Goal: Task Accomplishment & Management: Manage account settings

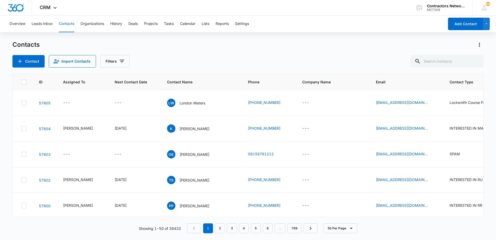
scroll to position [234, 0]
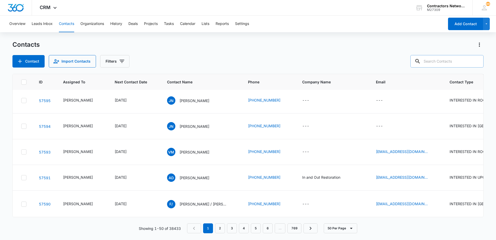
click at [444, 61] on input "text" at bounding box center [446, 61] width 73 height 12
type input "colt"
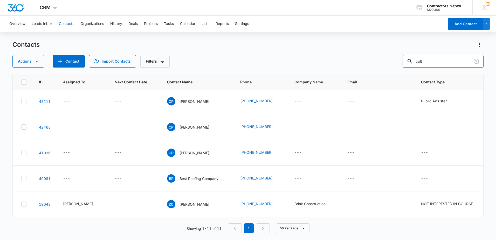
scroll to position [0, 0]
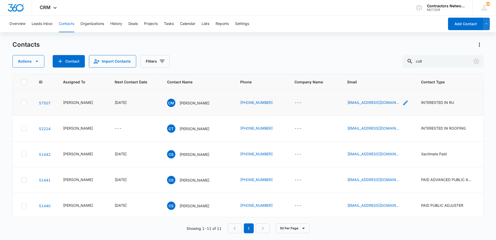
click at [402, 104] on icon "Email - cmurraydevelopment@gmail.com - Select to Edit Field" at bounding box center [405, 103] width 6 height 6
click at [394, 70] on input "[EMAIL_ADDRESS][DOMAIN_NAME]" at bounding box center [374, 69] width 65 height 12
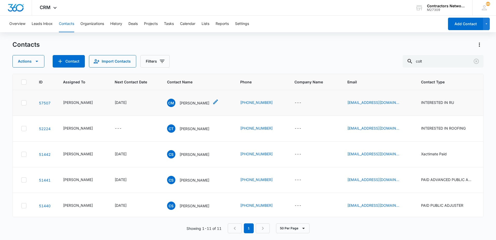
click at [180, 104] on p "[PERSON_NAME]" at bounding box center [195, 102] width 30 height 5
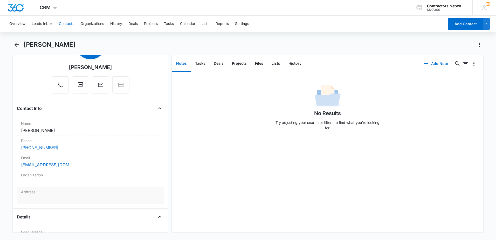
scroll to position [78, 0]
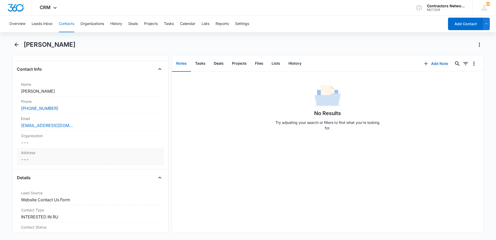
click at [45, 158] on dd "Cancel Save Changes ---" at bounding box center [90, 159] width 139 height 6
click at [43, 169] on input "text" at bounding box center [90, 170] width 130 height 12
type input "[GEOGRAPHIC_DATA]"
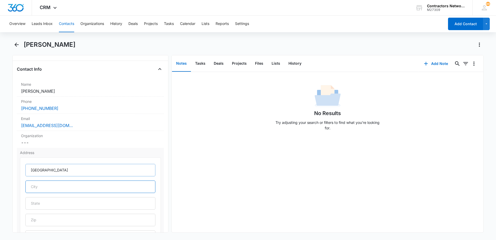
type input "Hillsboro"
type input "62049"
type input "[GEOGRAPHIC_DATA]"
click at [55, 203] on input "text" at bounding box center [90, 203] width 130 height 12
type input "IL"
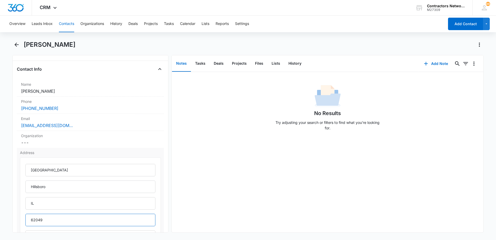
click at [92, 224] on input "62049" at bounding box center [90, 220] width 130 height 12
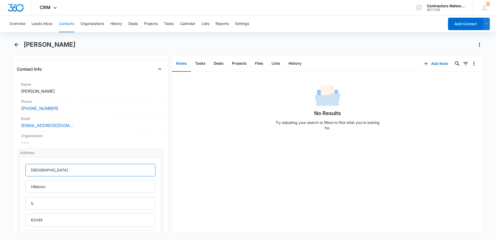
click at [86, 169] on input "[GEOGRAPHIC_DATA]" at bounding box center [90, 170] width 130 height 12
click at [51, 170] on input "[GEOGRAPHIC_DATA]" at bounding box center [90, 170] width 130 height 12
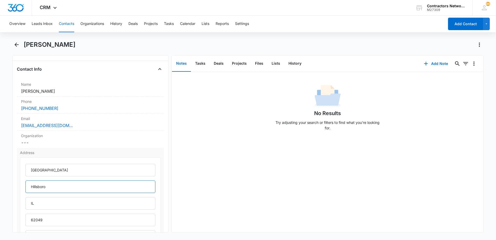
click at [127, 187] on input "Hillsboro" at bounding box center [90, 186] width 130 height 12
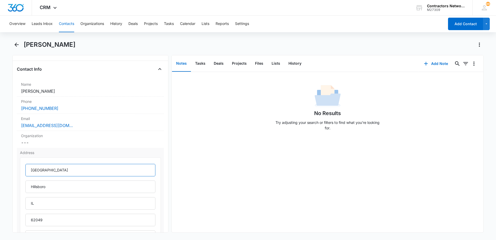
click at [65, 173] on input "[GEOGRAPHIC_DATA]" at bounding box center [90, 170] width 130 height 12
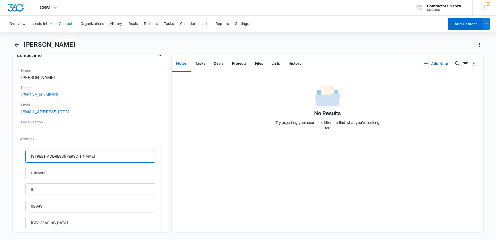
scroll to position [104, 0]
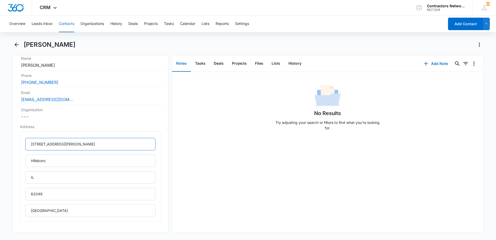
type input "[STREET_ADDRESS][PERSON_NAME]"
click at [220, 193] on div "No Results Try adjusting your search or filters to find what you’re looking for." at bounding box center [328, 152] width 312 height 160
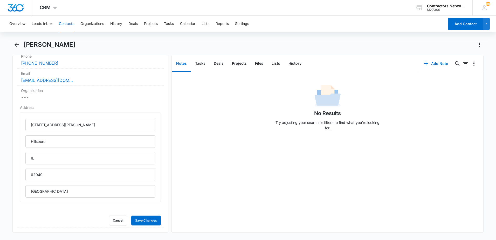
scroll to position [208, 0]
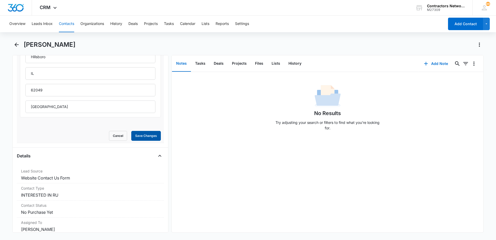
click at [146, 138] on button "Save Changes" at bounding box center [146, 136] width 30 height 10
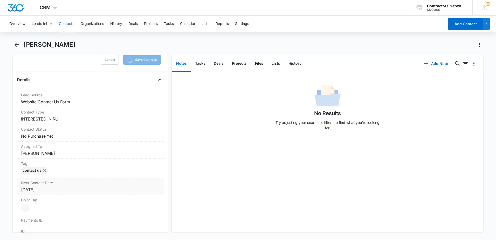
scroll to position [285, 0]
click at [68, 113] on div "Contact Type Cancel Save Changes INTERESTED IN RU" at bounding box center [90, 113] width 147 height 17
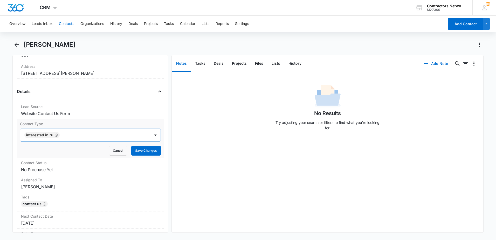
scroll to position [163, 0]
click at [56, 135] on icon "Remove INTERESTED IN RU" at bounding box center [56, 136] width 4 height 4
click at [56, 136] on div at bounding box center [84, 135] width 119 height 7
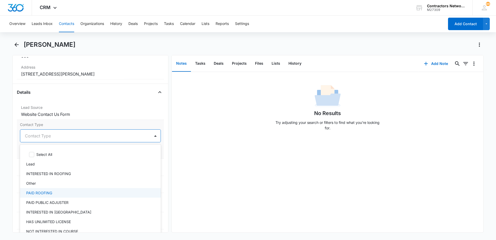
click at [70, 191] on div "PAID ROOFING" at bounding box center [89, 192] width 127 height 5
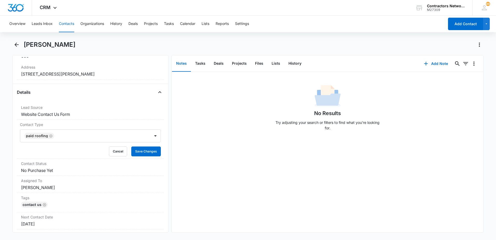
click at [206, 177] on div "No Results Try adjusting your search or filters to find what you’re looking for." at bounding box center [328, 152] width 312 height 160
click at [146, 151] on button "Save Changes" at bounding box center [146, 151] width 30 height 10
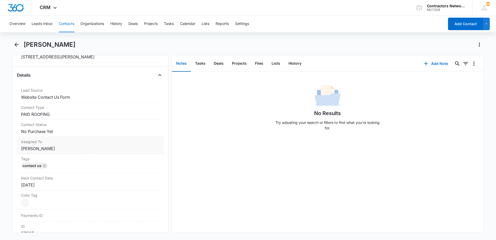
scroll to position [189, 0]
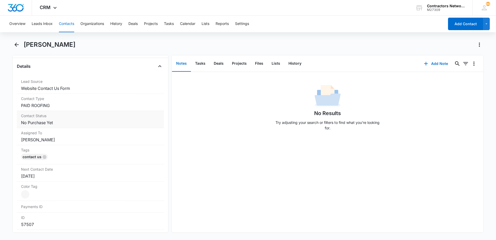
click at [68, 122] on dd "Cancel Save Changes No Purchase Yet" at bounding box center [90, 122] width 139 height 6
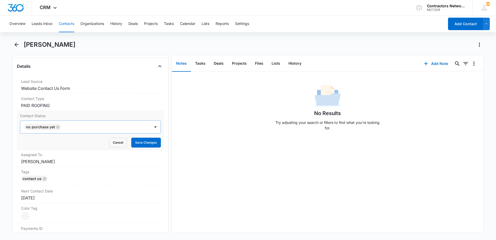
click at [57, 128] on icon "Remove No Purchase Yet" at bounding box center [58, 127] width 4 height 4
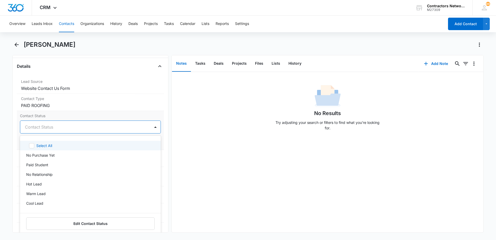
click at [56, 128] on div at bounding box center [84, 126] width 119 height 7
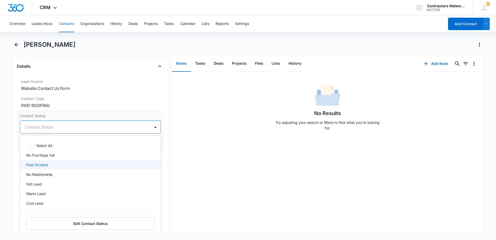
click at [44, 164] on p "Paid Student" at bounding box center [37, 164] width 22 height 5
click at [193, 152] on div "No Results Try adjusting your search or filters to find what you’re looking for." at bounding box center [328, 152] width 312 height 160
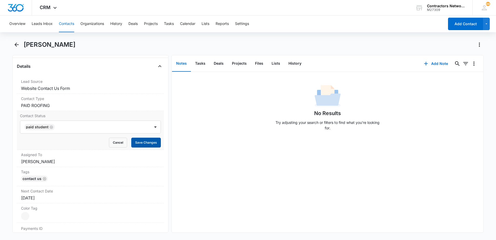
click at [144, 142] on button "Save Changes" at bounding box center [146, 143] width 30 height 10
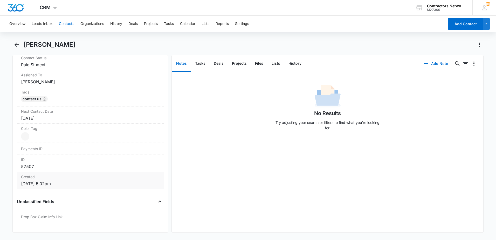
scroll to position [267, 0]
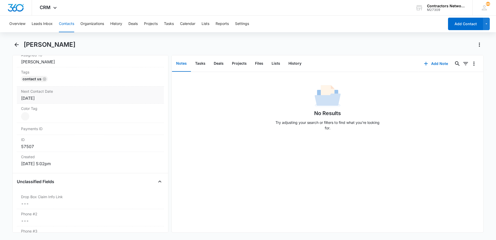
click at [67, 100] on div "[DATE]" at bounding box center [90, 98] width 139 height 6
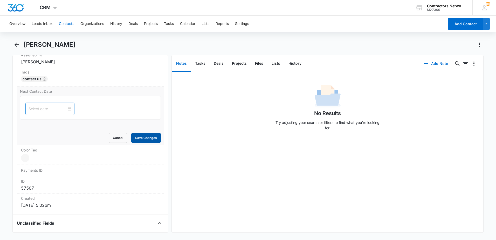
drag, startPoint x: 135, startPoint y: 140, endPoint x: 133, endPoint y: 140, distance: 2.6
click at [134, 140] on button "Save Changes" at bounding box center [146, 138] width 30 height 10
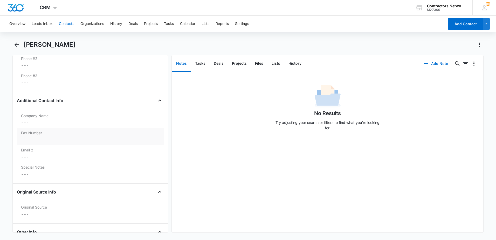
scroll to position [423, 0]
click at [46, 126] on div "Company Name Cancel Save Changes ---" at bounding box center [90, 118] width 147 height 17
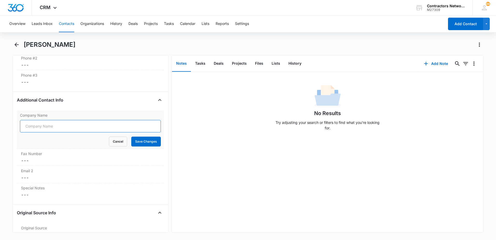
click at [46, 129] on input "Company Name" at bounding box center [90, 126] width 141 height 12
type input "[PERSON_NAME] Development LLC"
click at [148, 143] on button "Save Changes" at bounding box center [146, 141] width 30 height 10
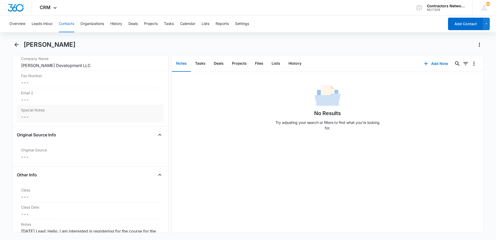
scroll to position [501, 0]
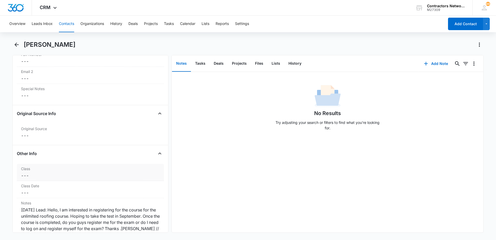
click at [46, 173] on dd "Cancel Save Changes ---" at bounding box center [90, 175] width 139 height 6
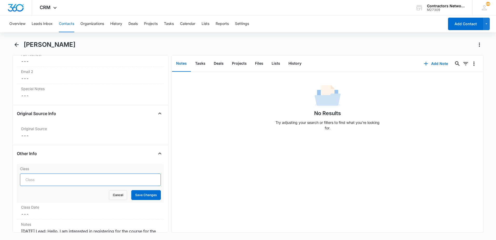
click at [47, 183] on input "Class" at bounding box center [90, 179] width 141 height 12
type input "ROOFING THE UNLIMITED [DATE]"
click at [140, 195] on button "Save Changes" at bounding box center [146, 195] width 30 height 10
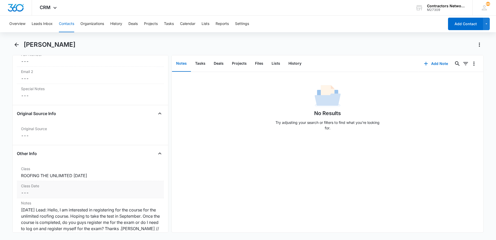
click at [49, 196] on div "Class Date Cancel Save Changes ---" at bounding box center [90, 189] width 147 height 17
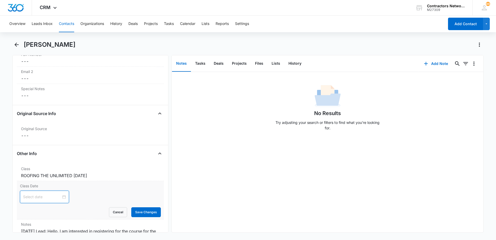
click at [39, 198] on input at bounding box center [42, 197] width 38 height 6
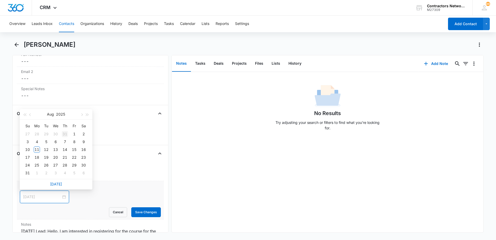
type input "[DATE]"
click at [81, 116] on button "button" at bounding box center [82, 114] width 6 height 10
type input "[DATE]"
click at [37, 141] on div "8" at bounding box center [37, 142] width 6 height 6
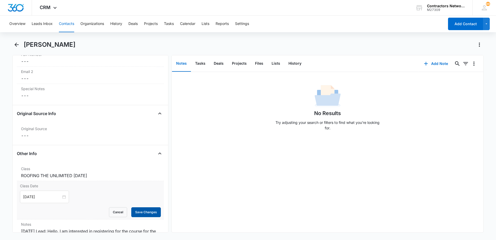
click at [137, 210] on button "Save Changes" at bounding box center [146, 212] width 30 height 10
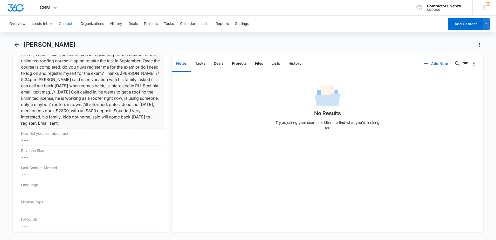
scroll to position [656, 0]
click at [295, 64] on button "History" at bounding box center [294, 64] width 21 height 16
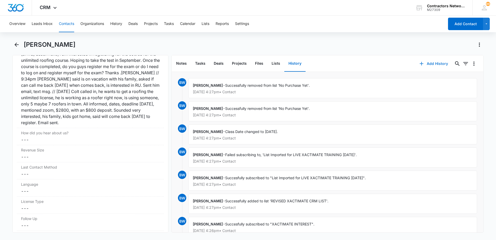
click at [420, 63] on icon "button" at bounding box center [422, 64] width 4 height 4
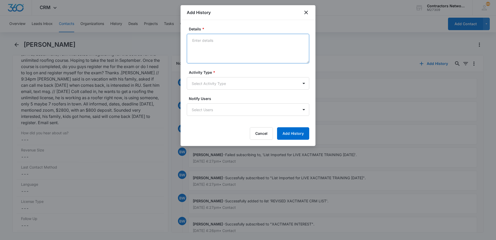
click at [215, 54] on textarea "Details *" at bounding box center [248, 49] width 122 height 30
click at [287, 43] on textarea "[DATE] Colt CALLED, PAID $800 DEPOSIT FOR RU [DATE]." at bounding box center [248, 49] width 122 height 30
click at [304, 42] on textarea "[DATE] Colt CALLED, PAID $800 DEPOSIT FOR RU [DATE]." at bounding box center [248, 49] width 122 height 30
type textarea "[DATE] Colt CALLED, PAID $800 DEPOSIT FOR RU [DATE], $2800 total"
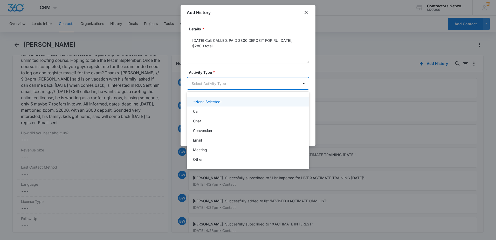
click at [235, 86] on body "CRM Apps Reputation Websites Forms CRM Email Social Shop Payments POS Content A…" at bounding box center [248, 120] width 496 height 240
click at [215, 112] on div "Call" at bounding box center [247, 110] width 109 height 5
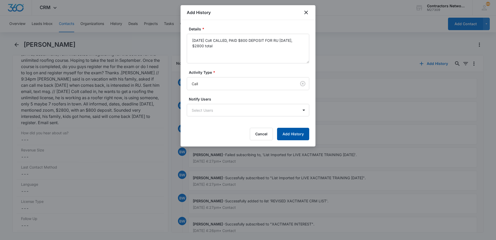
click at [293, 137] on button "Add History" at bounding box center [293, 134] width 32 height 12
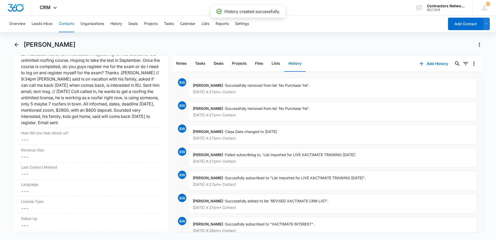
click at [293, 64] on button "History" at bounding box center [294, 64] width 21 height 16
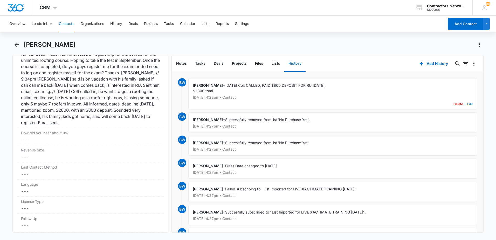
click at [467, 104] on button "Edit" at bounding box center [469, 104] width 5 height 10
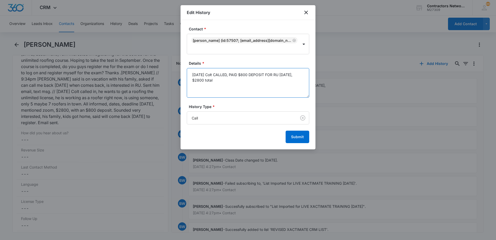
click at [247, 84] on textarea "[DATE] Colt CALLED, PAID $800 DEPOSIT FOR RU [DATE], $2800 total" at bounding box center [248, 83] width 122 height 30
type textarea "[DATE] Colt CALLED, PAID $800 DEPOSIT FOR RU [DATE], $2800 total, has to talk t…"
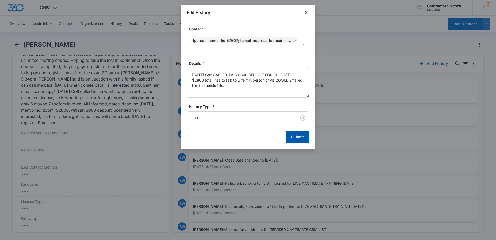
click at [300, 141] on button "Submit" at bounding box center [298, 137] width 24 height 12
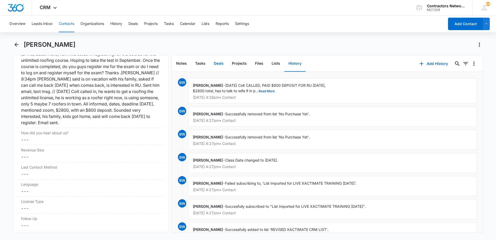
click at [219, 63] on button "Deals" at bounding box center [219, 64] width 18 height 16
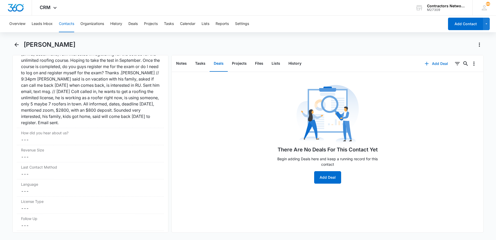
click at [425, 64] on icon "button" at bounding box center [427, 64] width 4 height 4
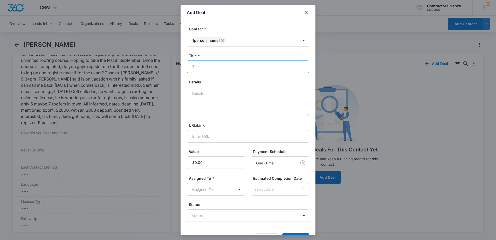
click at [251, 68] on input "Title *" at bounding box center [248, 66] width 122 height 12
click at [246, 70] on input "ROOFING THE UNLIMITED [DATE]" at bounding box center [248, 66] width 122 height 12
type input "ROOFING THE UNLIMITED [DATE]"
drag, startPoint x: 259, startPoint y: 97, endPoint x: 257, endPoint y: 101, distance: 3.6
click at [258, 98] on textarea "Details" at bounding box center [248, 102] width 122 height 30
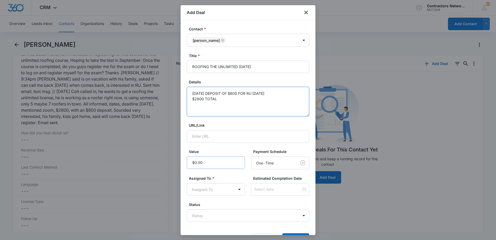
type textarea "[DATE] DEPOSIT OF $800 FOR RU [DATE] $2800 TOTAL"
click at [231, 164] on input "Value" at bounding box center [216, 162] width 58 height 12
type input "$800.00"
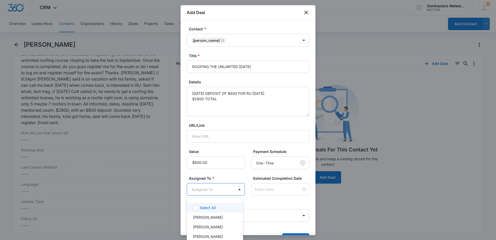
click at [217, 189] on body "CRM Apps Reputation Websites Forms CRM Email Social Shop Payments POS Content A…" at bounding box center [248, 120] width 496 height 240
click at [215, 216] on p "[PERSON_NAME]" at bounding box center [208, 216] width 30 height 5
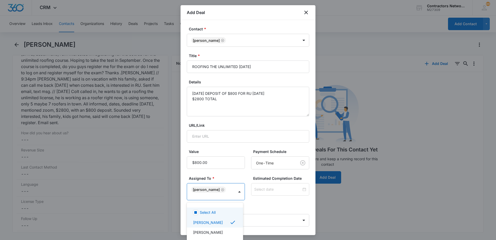
click at [251, 204] on div at bounding box center [248, 120] width 496 height 240
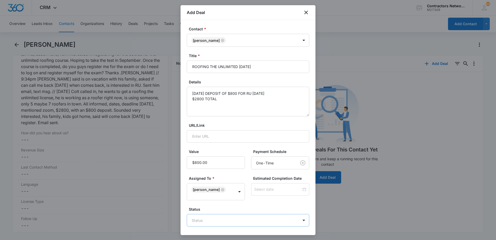
scroll to position [22, 0]
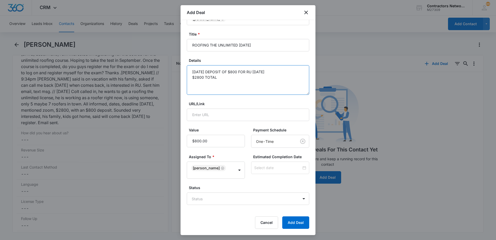
drag, startPoint x: 217, startPoint y: 79, endPoint x: 188, endPoint y: 72, distance: 29.4
click at [188, 72] on textarea "[DATE] DEPOSIT OF $800 FOR RU [DATE] $2800 TOTAL" at bounding box center [248, 80] width 122 height 30
click at [287, 224] on button "Add Deal" at bounding box center [295, 222] width 27 height 12
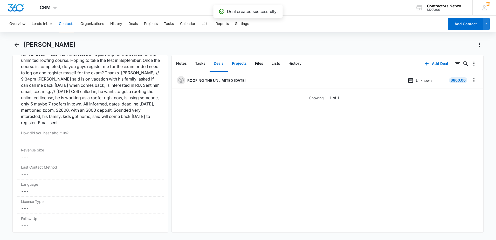
click at [238, 63] on button "Projects" at bounding box center [239, 64] width 23 height 16
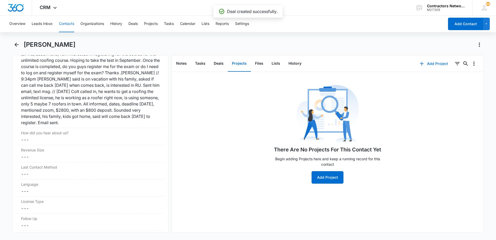
click at [420, 63] on icon "button" at bounding box center [422, 64] width 4 height 4
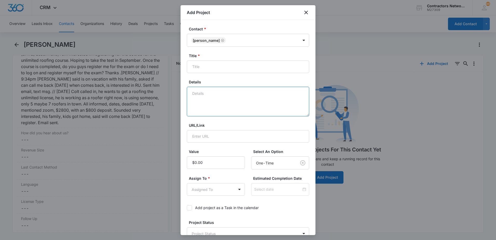
click at [202, 98] on textarea "Details" at bounding box center [248, 102] width 122 height 30
paste textarea "[DATE] DEPOSIT OF $800 FOR RU [DATE] $2800 TOTAL"
type textarea "[DATE] DEPOSIT OF $800 FOR RU [DATE] $2800 TOTAL"
click at [223, 70] on input "Title *" at bounding box center [248, 66] width 122 height 12
type input "ROOFING THE UNLIMITED [DATE]"
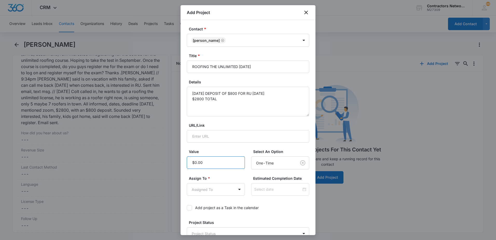
click at [212, 165] on input "Value" at bounding box center [216, 162] width 58 height 12
type input "$2,800.00"
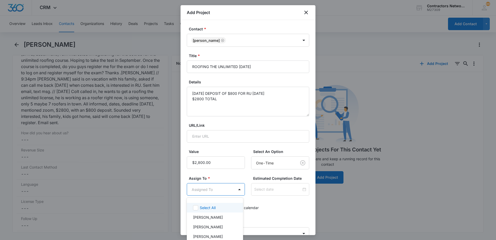
click at [210, 189] on body "CRM Apps Reputation Websites Forms CRM Email Social Shop Payments POS Content A…" at bounding box center [248, 120] width 496 height 240
click at [207, 220] on div "[PERSON_NAME]" at bounding box center [215, 217] width 56 height 10
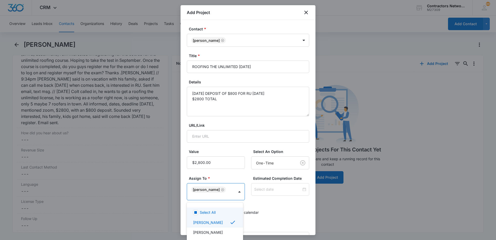
click at [280, 213] on div at bounding box center [248, 120] width 496 height 240
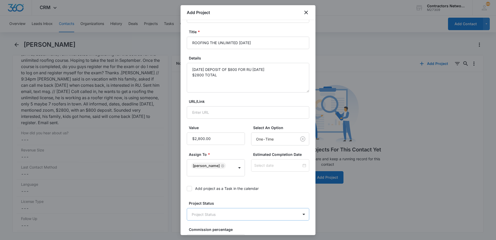
scroll to position [66, 0]
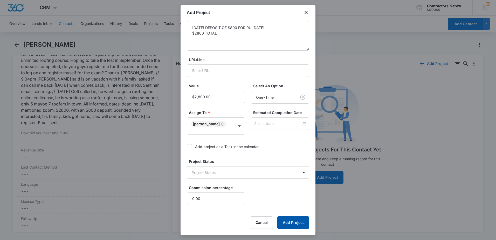
click at [280, 224] on button "Add Project" at bounding box center [293, 222] width 32 height 12
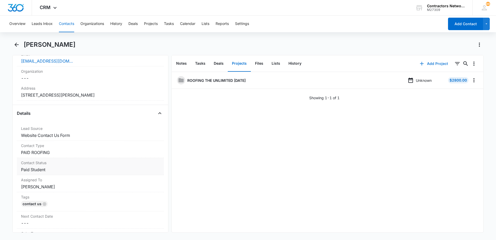
scroll to position [59, 0]
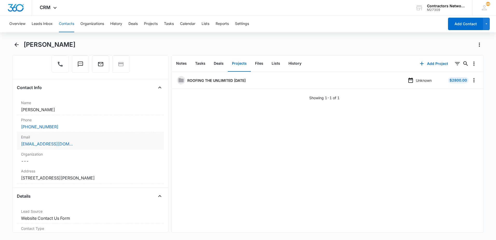
click at [87, 142] on div "[EMAIL_ADDRESS][DOMAIN_NAME]" at bounding box center [90, 144] width 139 height 6
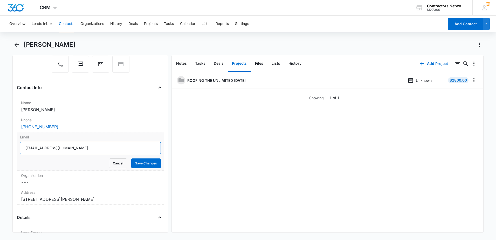
click at [94, 147] on input "[EMAIL_ADDRESS][DOMAIN_NAME]" at bounding box center [90, 148] width 141 height 12
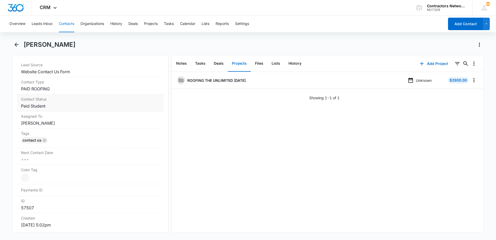
scroll to position [259, 0]
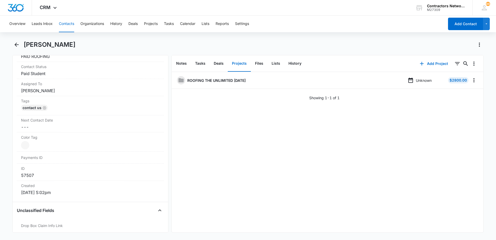
click at [234, 156] on div "ROOFING THE UNLIMITED [DATE] Unknown $2800.00 Showing 1-1 of 1" at bounding box center [328, 152] width 312 height 160
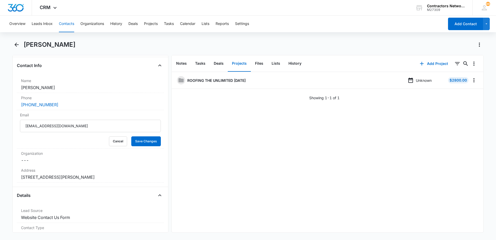
scroll to position [78, 0]
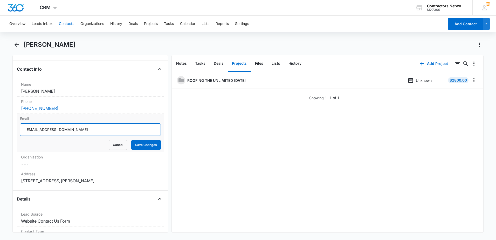
click at [106, 133] on input "[EMAIL_ADDRESS][DOMAIN_NAME]" at bounding box center [90, 129] width 141 height 12
click at [68, 24] on button "Contacts" at bounding box center [66, 24] width 15 height 17
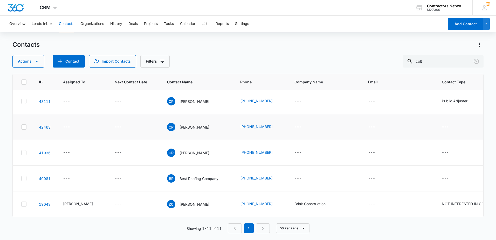
scroll to position [179, 0]
drag, startPoint x: 430, startPoint y: 60, endPoint x: 413, endPoint y: 60, distance: 17.1
click at [413, 60] on div "colt" at bounding box center [443, 61] width 81 height 12
type input "[PHONE_NUMBER]"
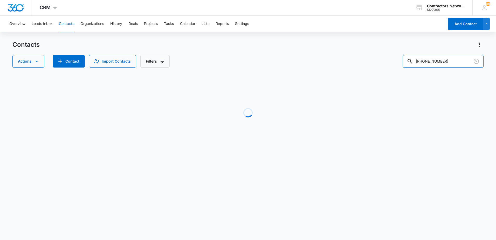
scroll to position [0, 0]
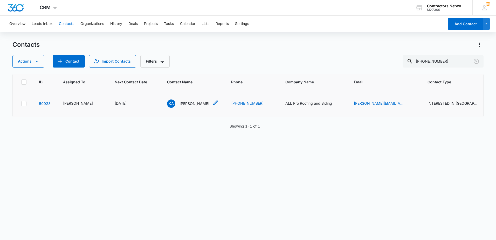
click at [181, 106] on p "[PERSON_NAME]" at bounding box center [195, 103] width 30 height 5
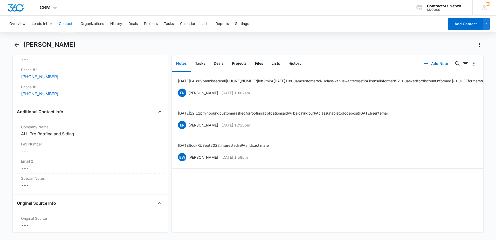
scroll to position [415, 0]
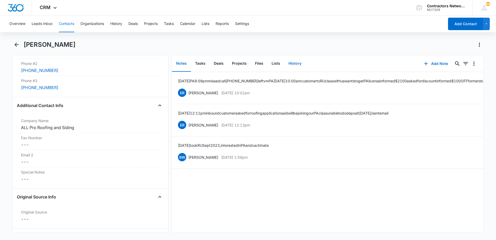
click at [293, 64] on button "History" at bounding box center [294, 64] width 21 height 16
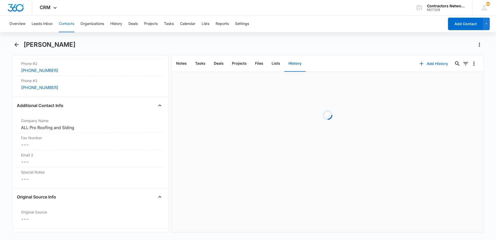
click at [419, 65] on icon "button" at bounding box center [422, 63] width 6 height 6
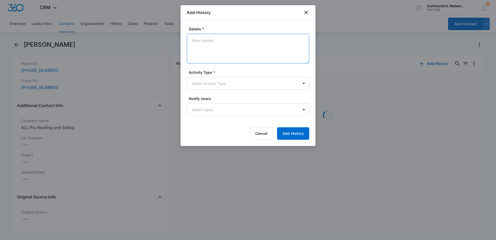
click at [234, 50] on textarea "Details *" at bounding box center [248, 49] width 122 height 30
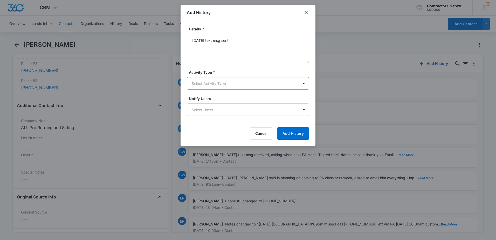
type textarea "[DATE] text msg sent."
click at [225, 86] on body "CRM Apps Reputation Websites Forms CRM Email Social Shop Payments POS Content A…" at bounding box center [248, 120] width 496 height 240
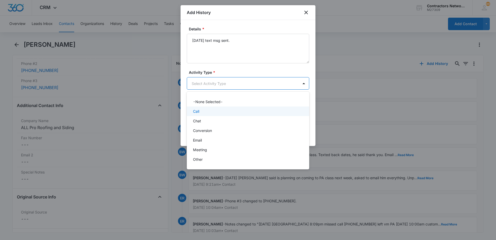
click at [208, 110] on div "Call" at bounding box center [247, 110] width 109 height 5
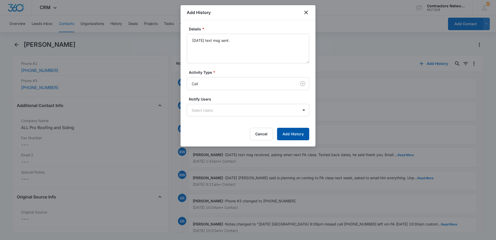
click at [287, 131] on button "Add History" at bounding box center [293, 134] width 32 height 12
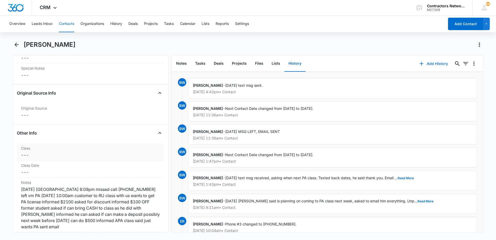
scroll to position [493, 0]
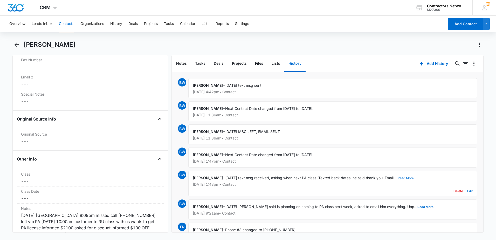
click at [409, 177] on button "Read More" at bounding box center [406, 177] width 16 height 3
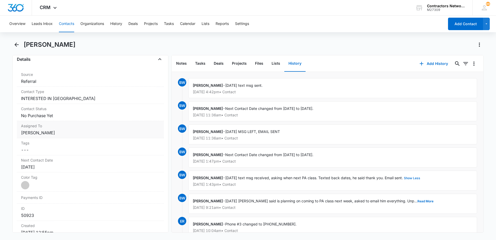
scroll to position [208, 0]
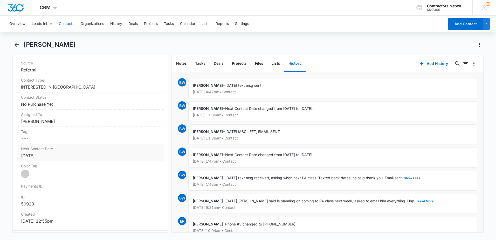
click at [53, 157] on div "[DATE]" at bounding box center [90, 155] width 139 height 6
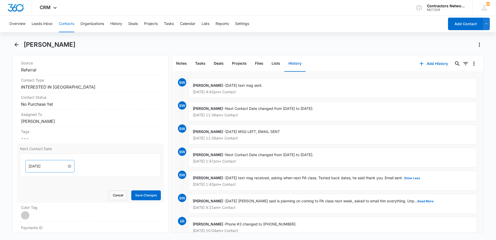
click at [53, 166] on input "[DATE]" at bounding box center [48, 166] width 38 height 6
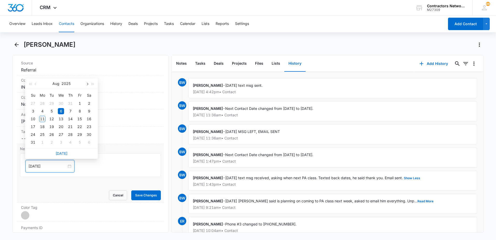
click at [86, 85] on button "button" at bounding box center [87, 83] width 6 height 10
click at [87, 85] on button "button" at bounding box center [87, 83] width 6 height 10
type input "[DATE]"
click at [42, 104] on div "29" at bounding box center [42, 103] width 6 height 6
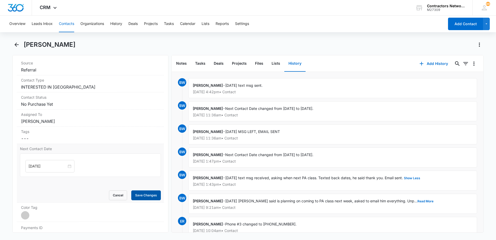
click at [137, 194] on button "Save Changes" at bounding box center [146, 195] width 30 height 10
click at [69, 23] on button "Contacts" at bounding box center [66, 24] width 15 height 17
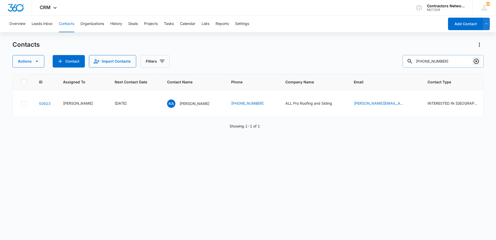
click at [475, 62] on icon "Clear" at bounding box center [476, 61] width 5 height 5
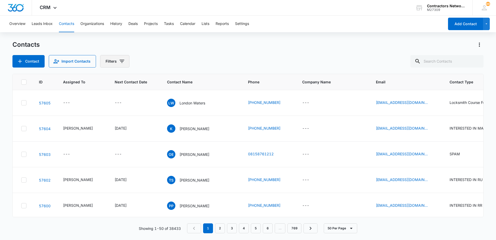
click at [122, 60] on icon "Filters" at bounding box center [122, 61] width 6 height 6
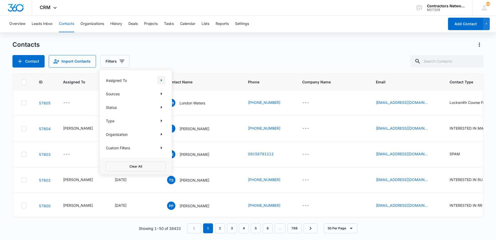
click at [161, 80] on icon "Show Assigned To filters" at bounding box center [161, 80] width 1 height 3
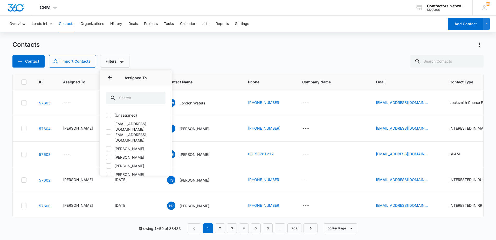
click at [108, 146] on icon at bounding box center [108, 148] width 5 height 5
click at [106, 148] on input "[PERSON_NAME]" at bounding box center [106, 148] width 0 height 0
checkbox input "true"
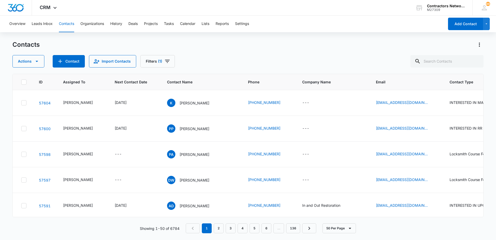
click at [196, 61] on div "Actions Contact Import Contacts Filters (1)" at bounding box center [247, 61] width 471 height 12
click at [165, 62] on icon "Filters" at bounding box center [167, 61] width 6 height 6
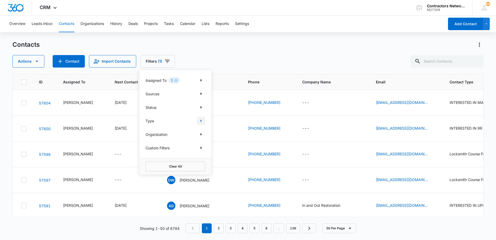
click at [202, 121] on icon "Show Type filters" at bounding box center [201, 121] width 6 height 6
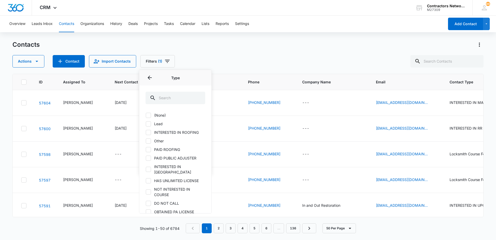
click at [148, 167] on icon at bounding box center [148, 169] width 5 height 5
click at [146, 169] on input "INTERESTED IN [GEOGRAPHIC_DATA]" at bounding box center [146, 169] width 0 height 0
checkbox input "true"
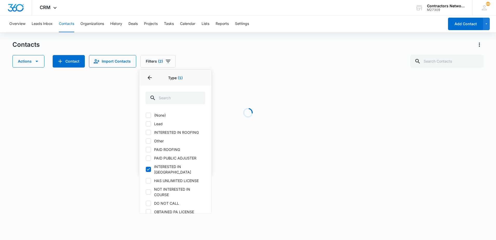
click at [232, 49] on div "Contacts Actions Contact Import Contacts Filters (2) Assigned To 1 Sources Stat…" at bounding box center [247, 53] width 471 height 27
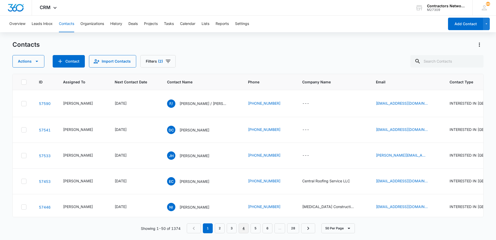
click at [244, 228] on link "4" at bounding box center [244, 228] width 10 height 10
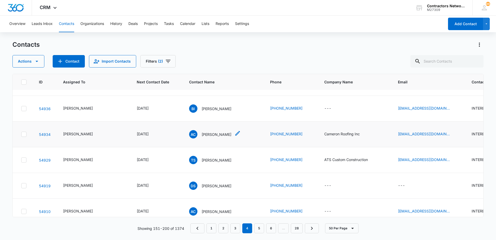
scroll to position [441, 0]
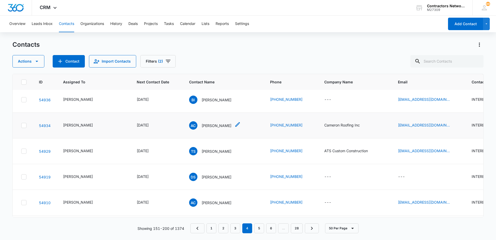
click at [209, 128] on p "[PERSON_NAME]" at bounding box center [217, 125] width 30 height 5
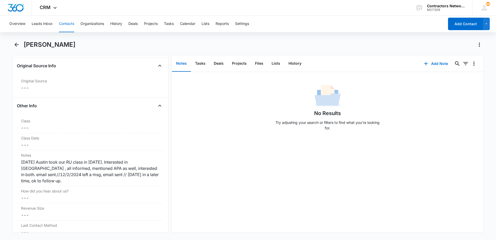
scroll to position [571, 0]
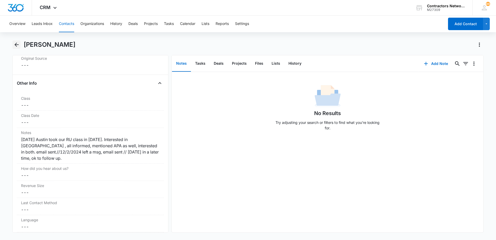
click at [17, 44] on icon "Back" at bounding box center [16, 45] width 6 height 6
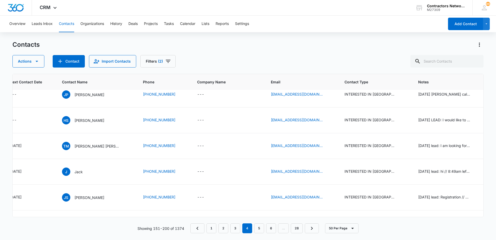
scroll to position [1090, 99]
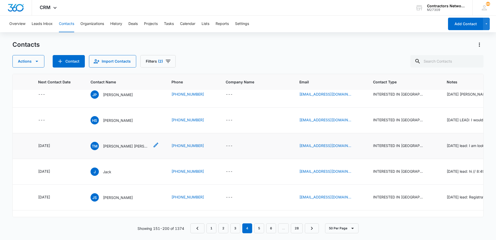
click at [116, 149] on p "[PERSON_NAME] [PERSON_NAME]" at bounding box center [126, 145] width 47 height 5
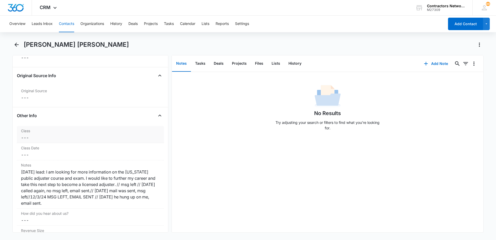
scroll to position [571, 0]
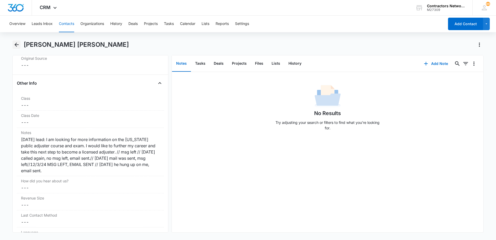
click at [16, 43] on icon "Back" at bounding box center [16, 45] width 6 height 6
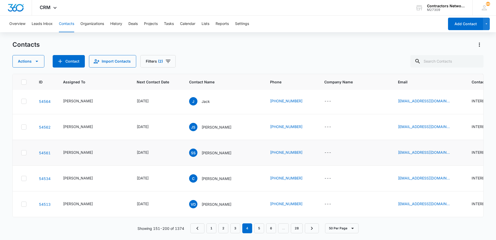
scroll to position [1196, 0]
click at [261, 227] on link "5" at bounding box center [259, 228] width 10 height 10
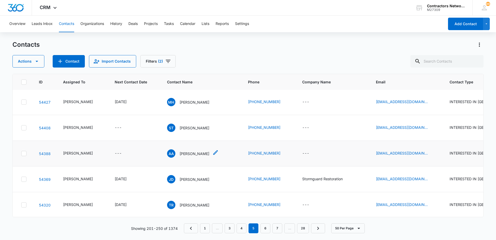
scroll to position [104, 0]
click at [183, 156] on p "[PERSON_NAME]" at bounding box center [195, 152] width 30 height 5
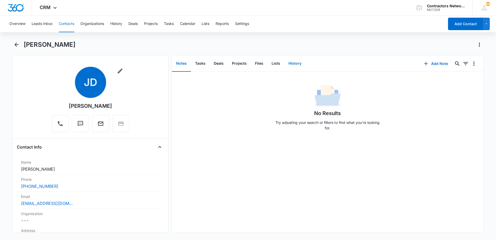
click at [299, 63] on button "History" at bounding box center [294, 64] width 21 height 16
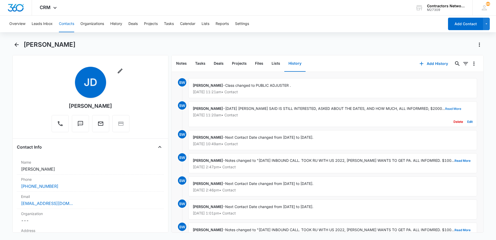
click at [445, 109] on button "Read More" at bounding box center [453, 108] width 16 height 3
click at [419, 63] on icon "button" at bounding box center [422, 63] width 6 height 6
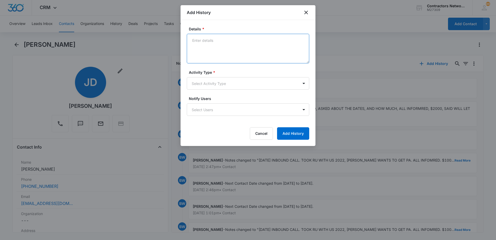
click at [235, 49] on textarea "Details *" at bounding box center [248, 49] width 122 height 30
type textarea "[DATE] text msg sent, also msg left."
click at [269, 87] on body "CRM Apps Reputation Websites Forms CRM Email Social Shop Payments POS Content A…" at bounding box center [248, 120] width 496 height 240
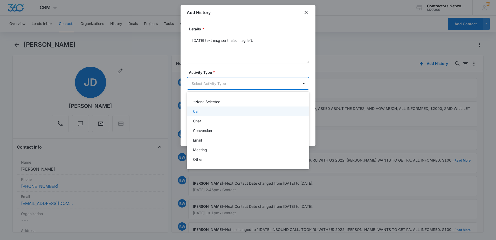
click at [214, 108] on div "Call" at bounding box center [248, 111] width 122 height 10
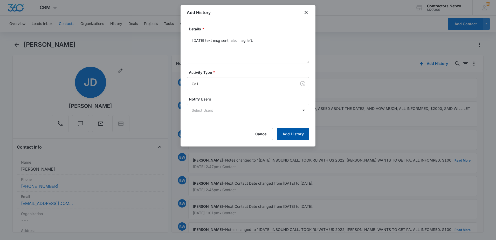
click at [291, 133] on button "Add History" at bounding box center [293, 134] width 32 height 12
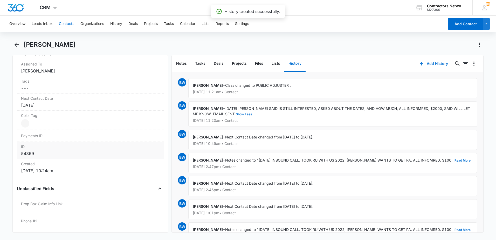
scroll to position [259, 0]
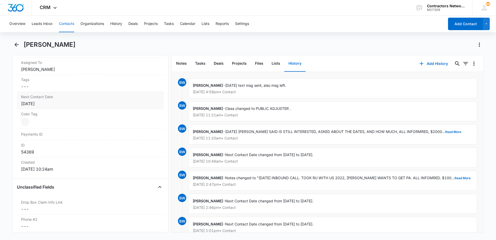
click at [57, 104] on div "[DATE]" at bounding box center [90, 103] width 139 height 6
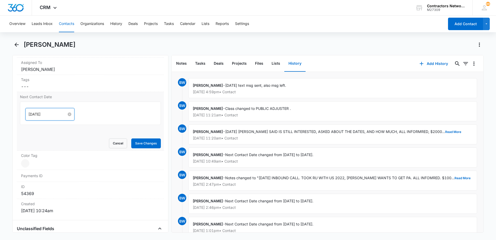
click at [56, 114] on input "[DATE]" at bounding box center [48, 114] width 38 height 6
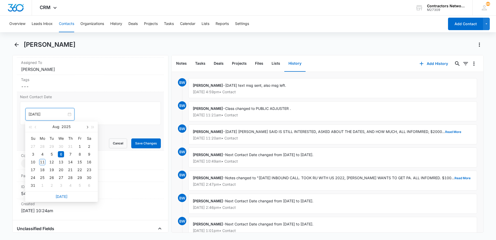
click at [85, 127] on button "button" at bounding box center [87, 126] width 6 height 10
type input "[DATE]"
click at [43, 177] on div "29" at bounding box center [42, 177] width 6 height 6
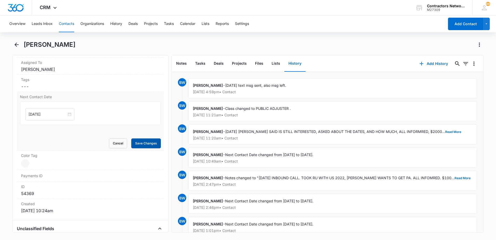
click at [132, 143] on button "Save Changes" at bounding box center [146, 143] width 30 height 10
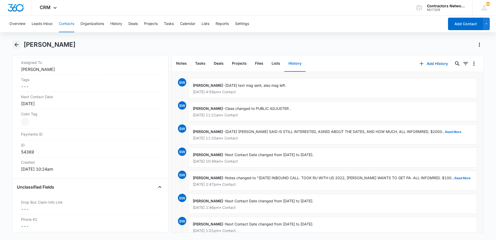
click at [17, 44] on icon "Back" at bounding box center [17, 45] width 4 height 4
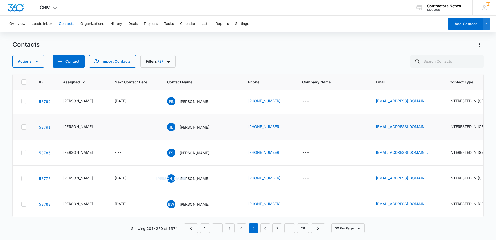
scroll to position [1244, 0]
click at [268, 229] on link "6" at bounding box center [266, 228] width 10 height 10
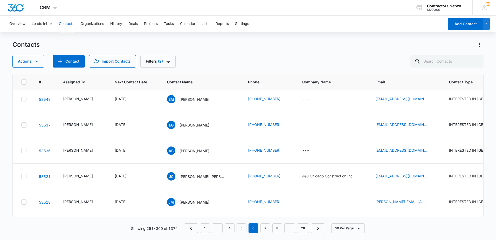
scroll to position [415, 0]
click at [166, 60] on icon "Filters" at bounding box center [168, 61] width 6 height 6
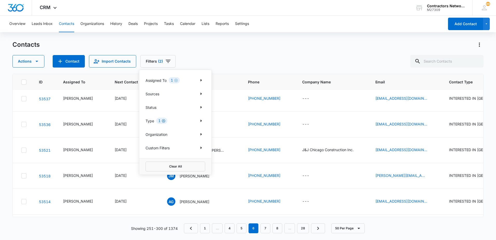
click at [163, 121] on icon "Clear" at bounding box center [164, 121] width 4 height 4
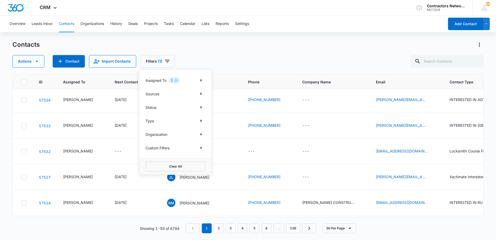
scroll to position [0, 0]
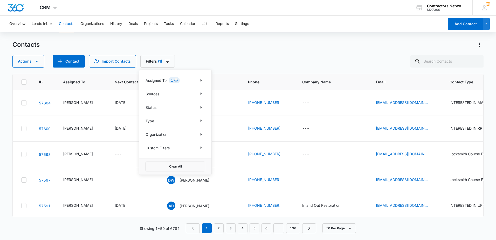
click at [177, 81] on icon "Clear" at bounding box center [175, 80] width 3 height 3
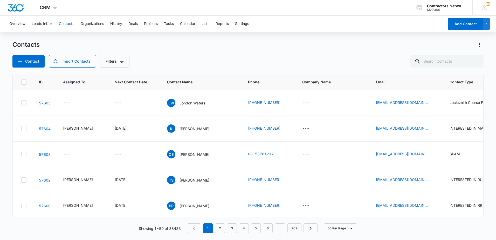
click at [219, 47] on div "Contacts" at bounding box center [247, 44] width 471 height 8
